Goal: Transaction & Acquisition: Book appointment/travel/reservation

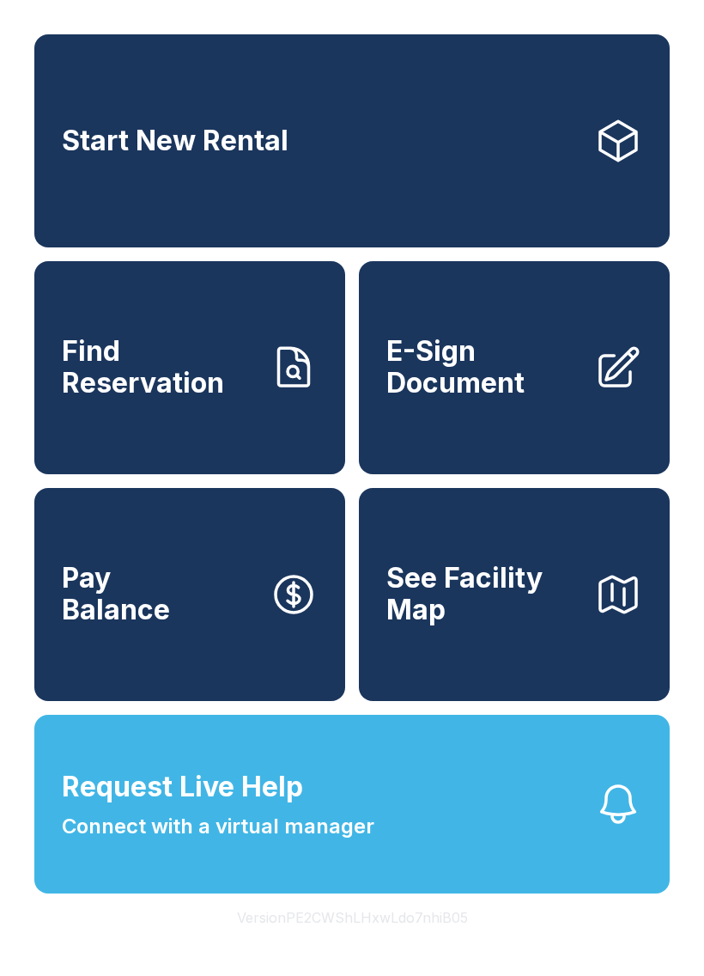
click at [284, 157] on span "Start New Rental" at bounding box center [175, 141] width 227 height 32
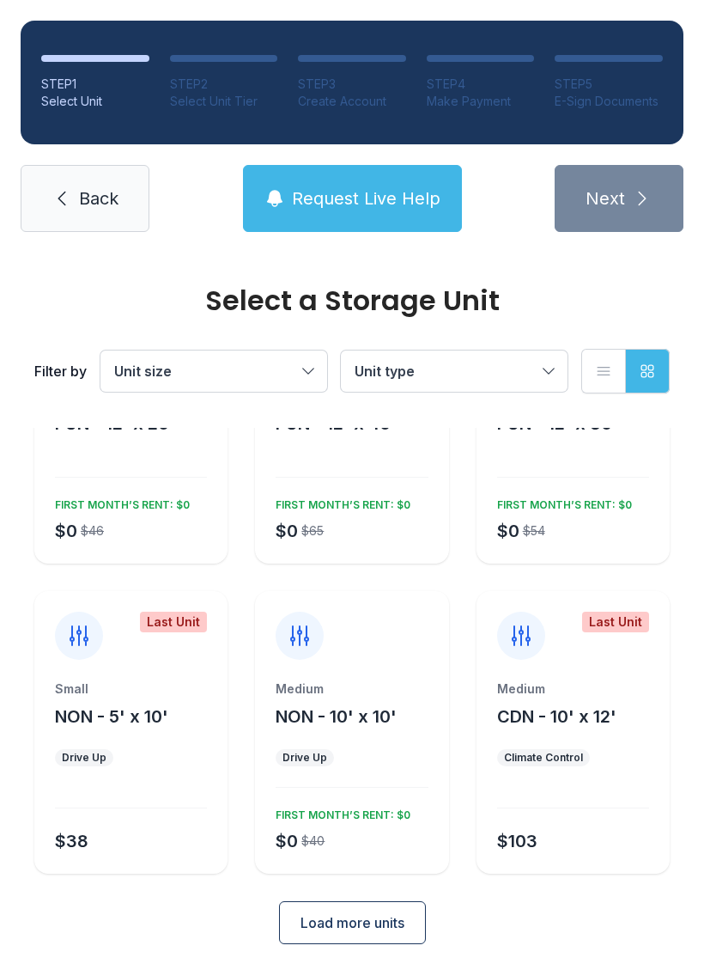
scroll to position [132, 0]
click at [366, 680] on div "Medium NON - 10' x 10' Drive Up $0 $40 FIRST MONTH’S RENT: $0" at bounding box center [351, 733] width 193 height 283
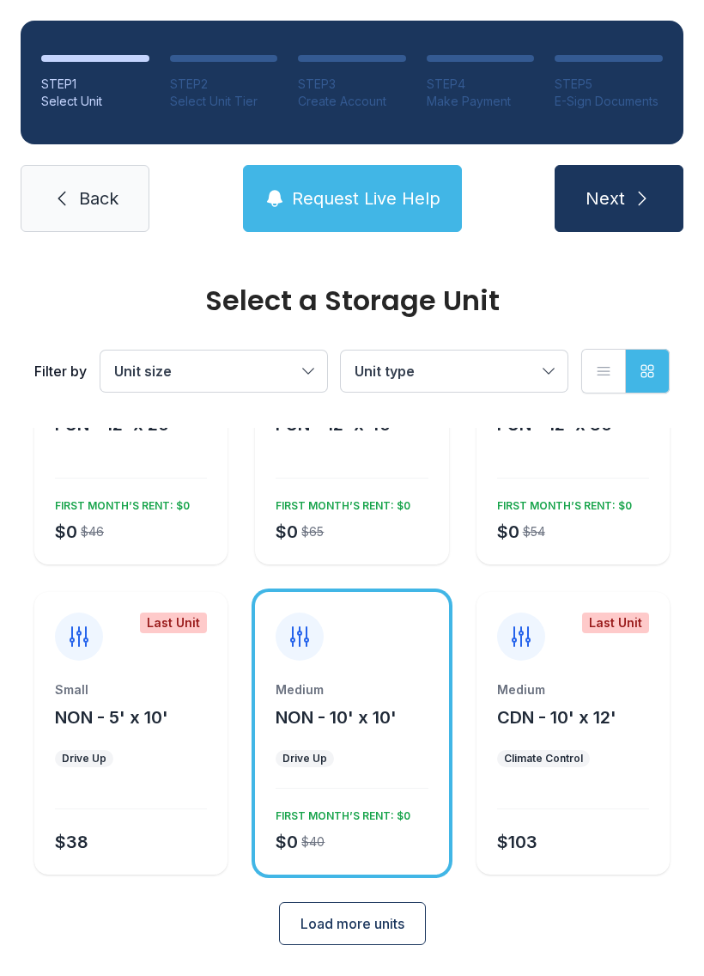
click at [638, 198] on icon "submit" at bounding box center [642, 198] width 21 height 21
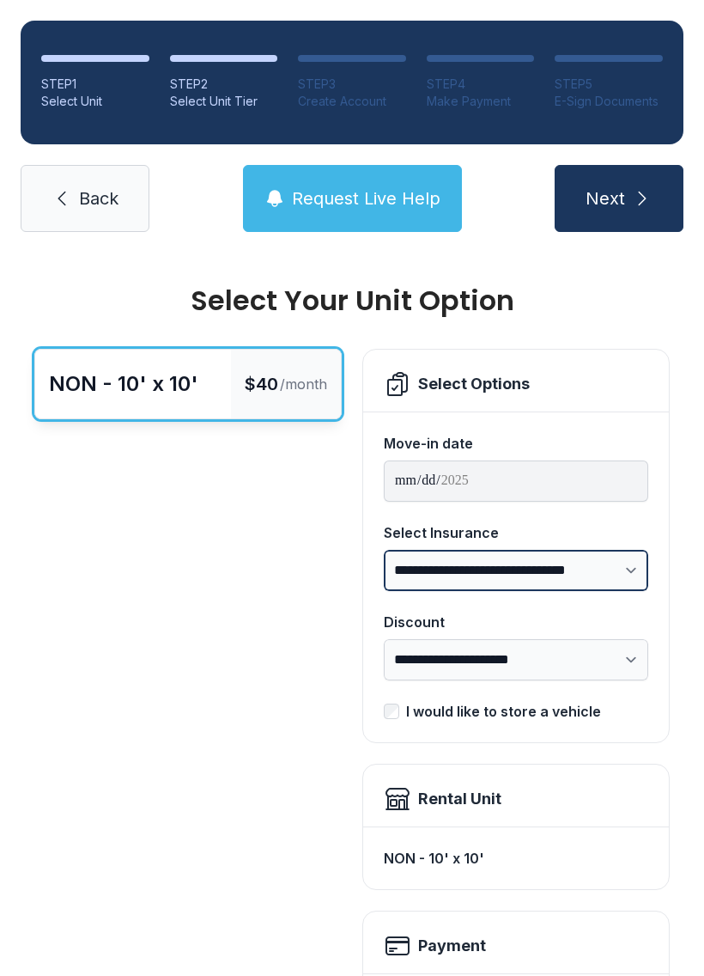
click at [610, 565] on select "**********" at bounding box center [516, 570] width 265 height 41
click at [66, 204] on icon at bounding box center [62, 198] width 21 height 21
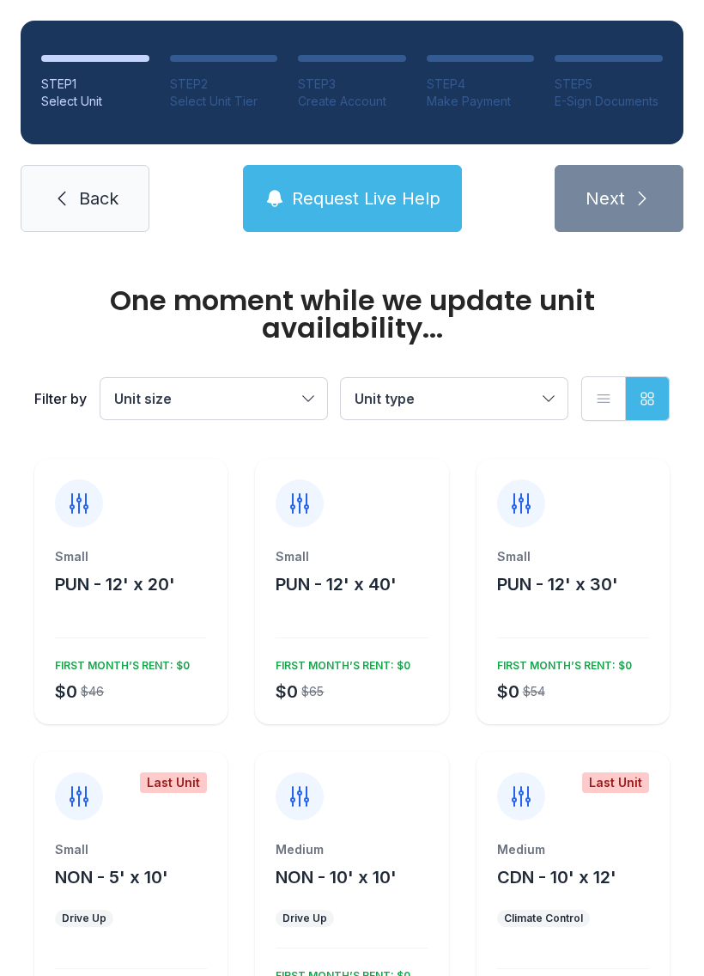
click at [84, 187] on span "Back" at bounding box center [99, 198] width 40 height 24
